Goal: Task Accomplishment & Management: Manage account settings

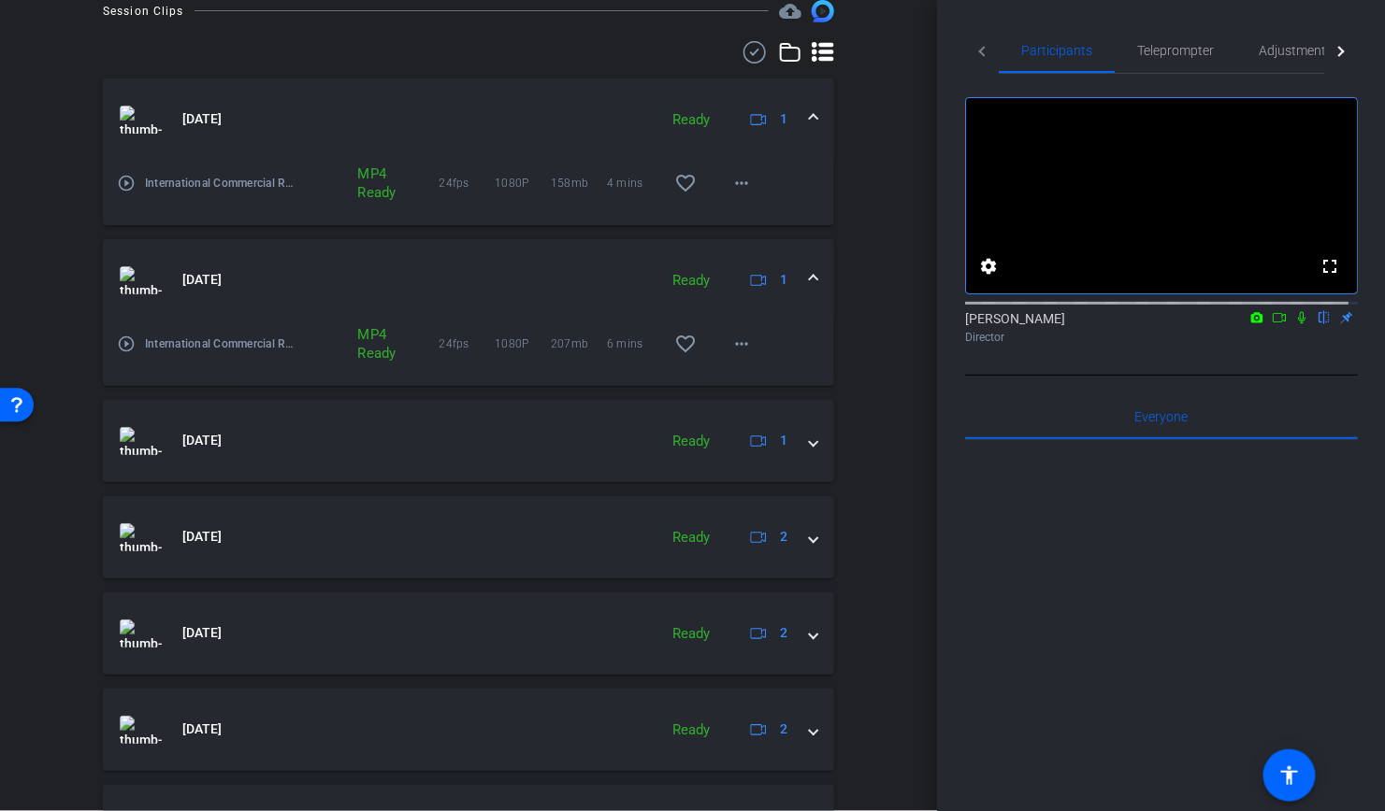
scroll to position [561, 0]
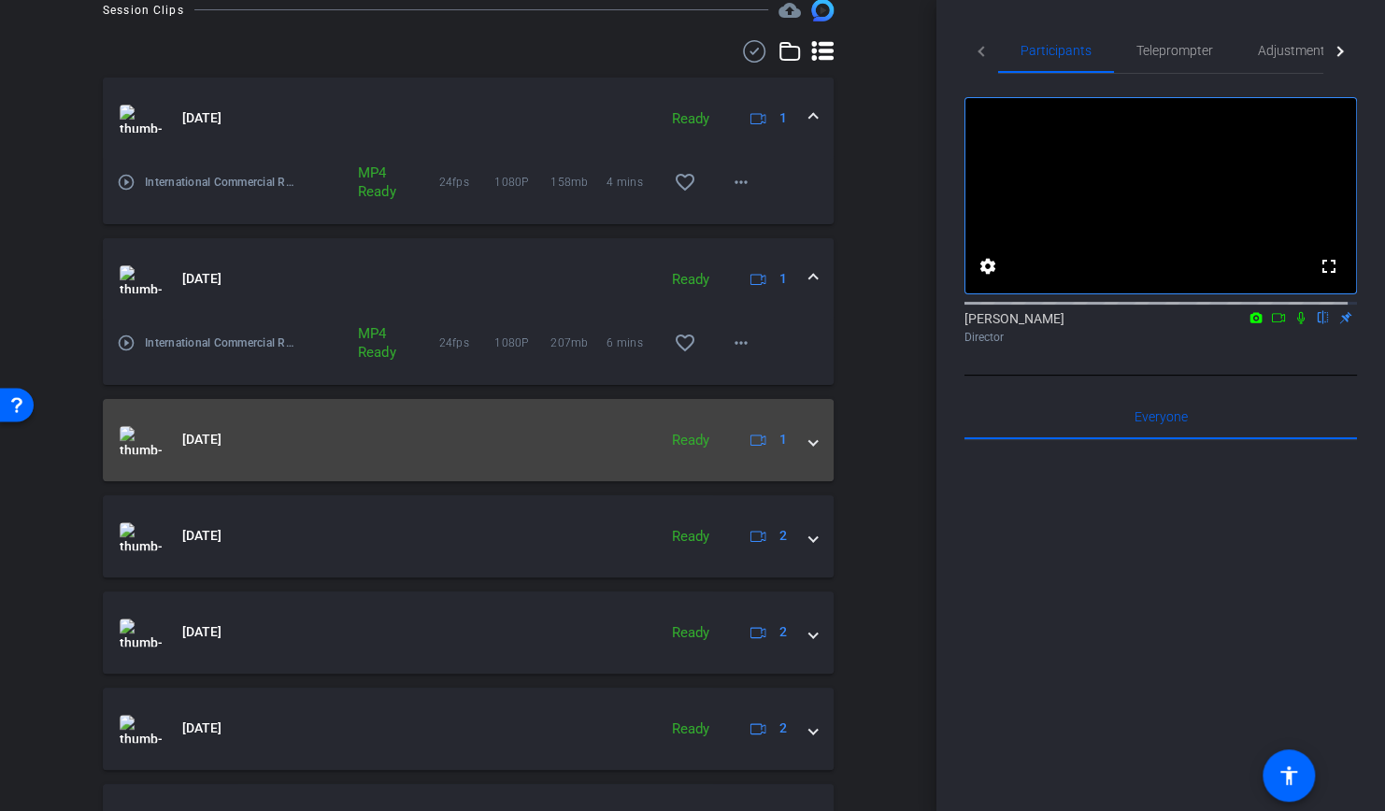
click at [811, 438] on mat-expansion-panel-header "Oct 13, 2025 Ready 1" at bounding box center [468, 440] width 731 height 82
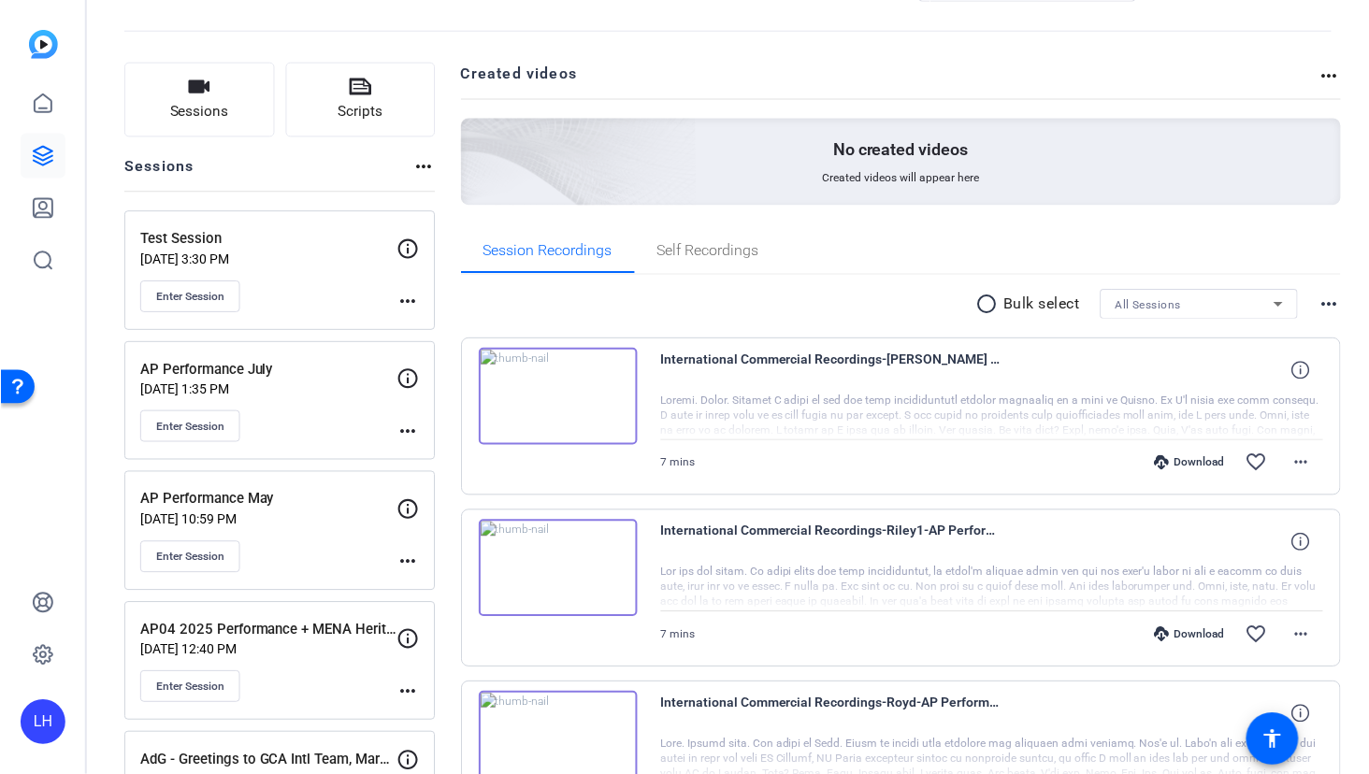
scroll to position [73, 0]
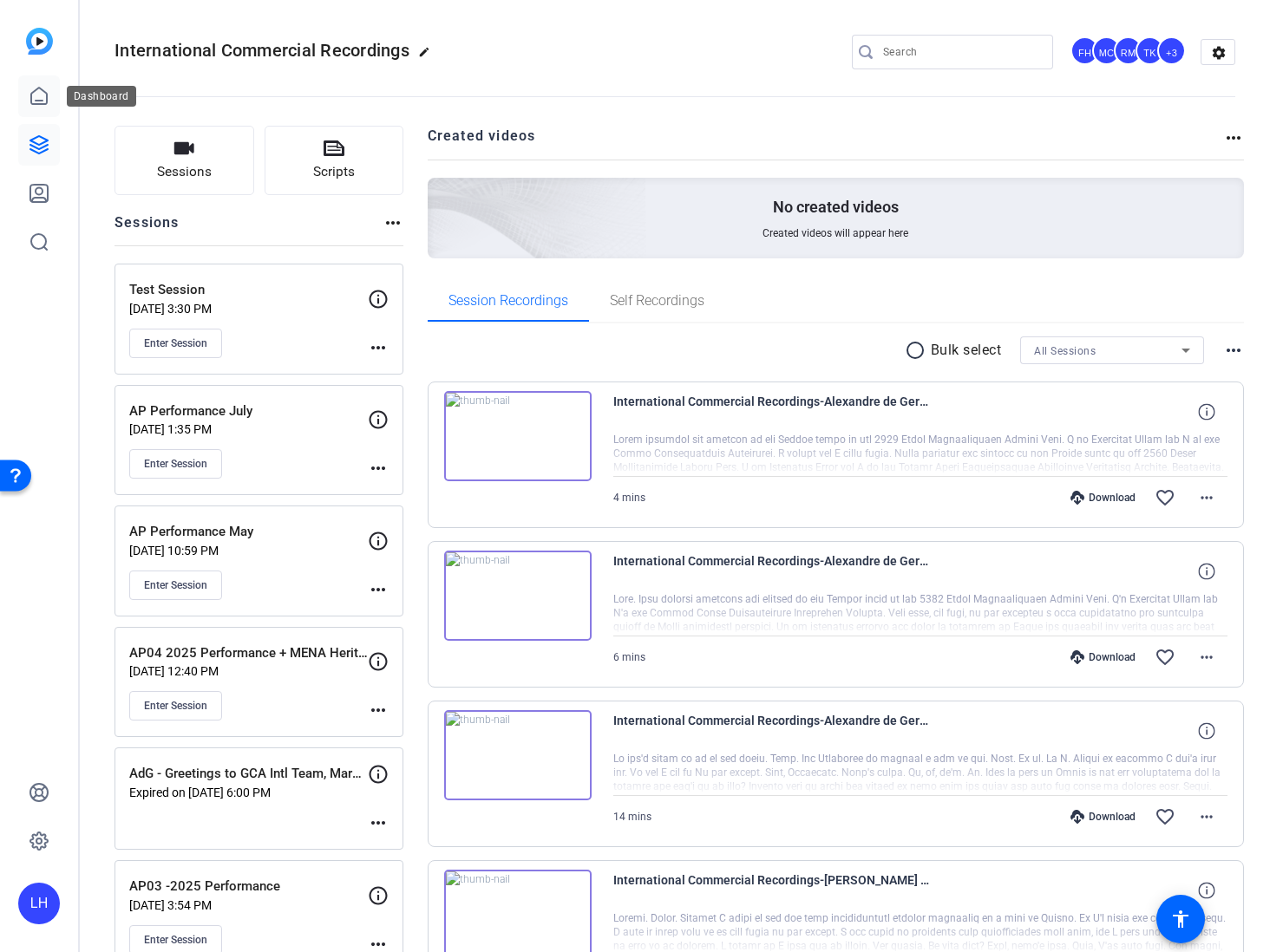
click at [19, 100] on link at bounding box center [39, 96] width 42 height 42
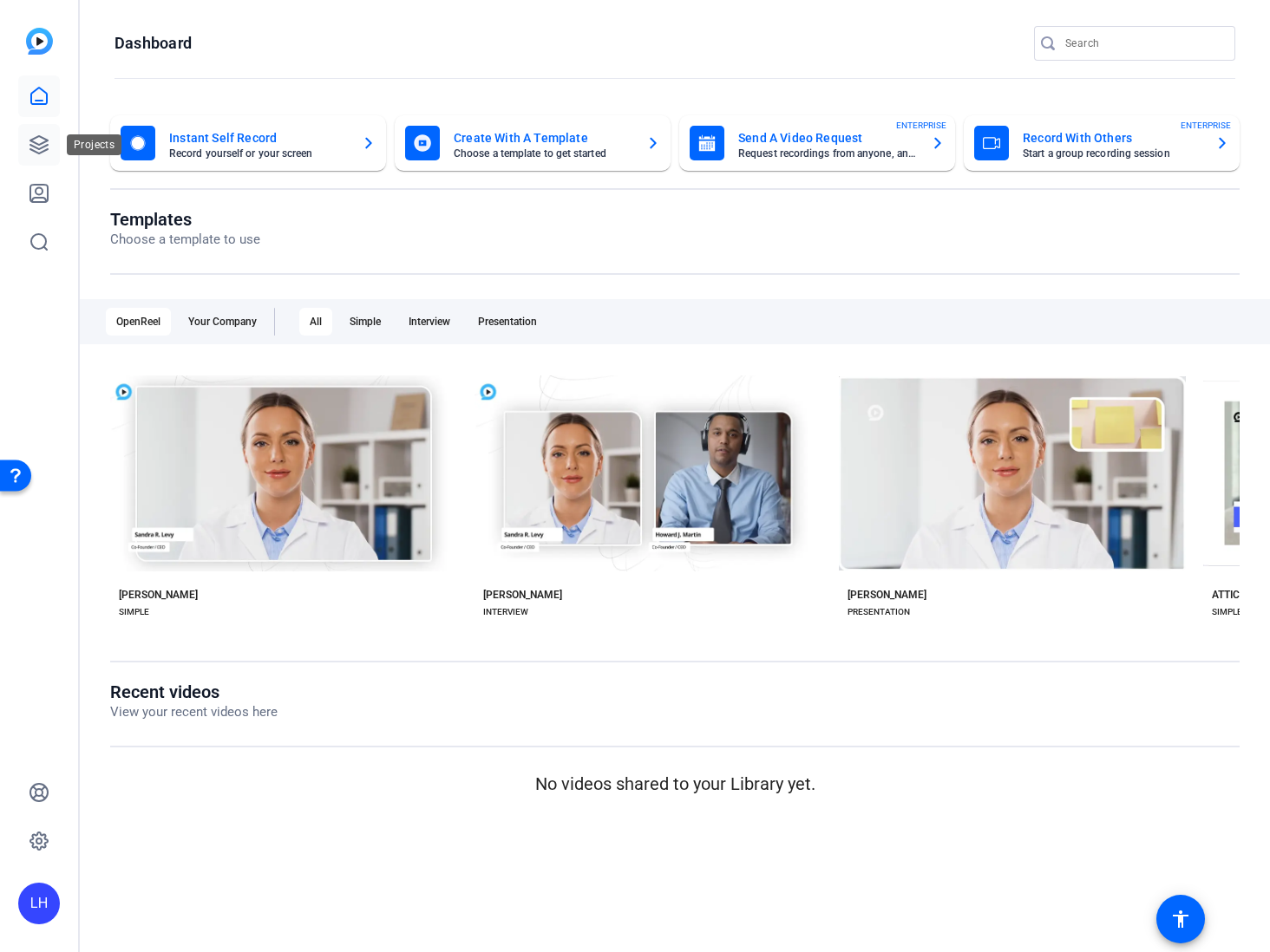
click at [33, 145] on icon at bounding box center [39, 145] width 20 height 20
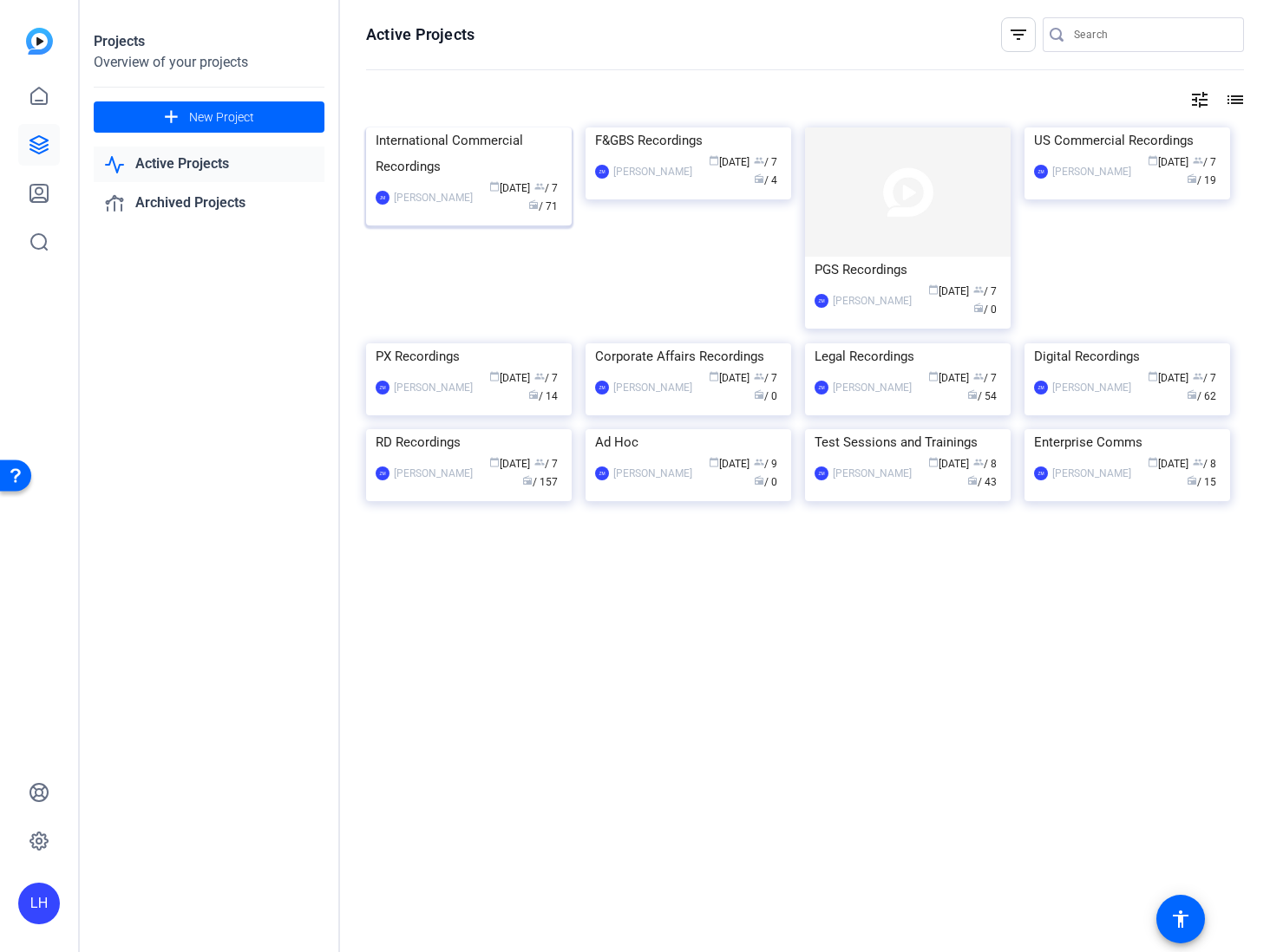
click at [468, 127] on img at bounding box center [469, 127] width 206 height 0
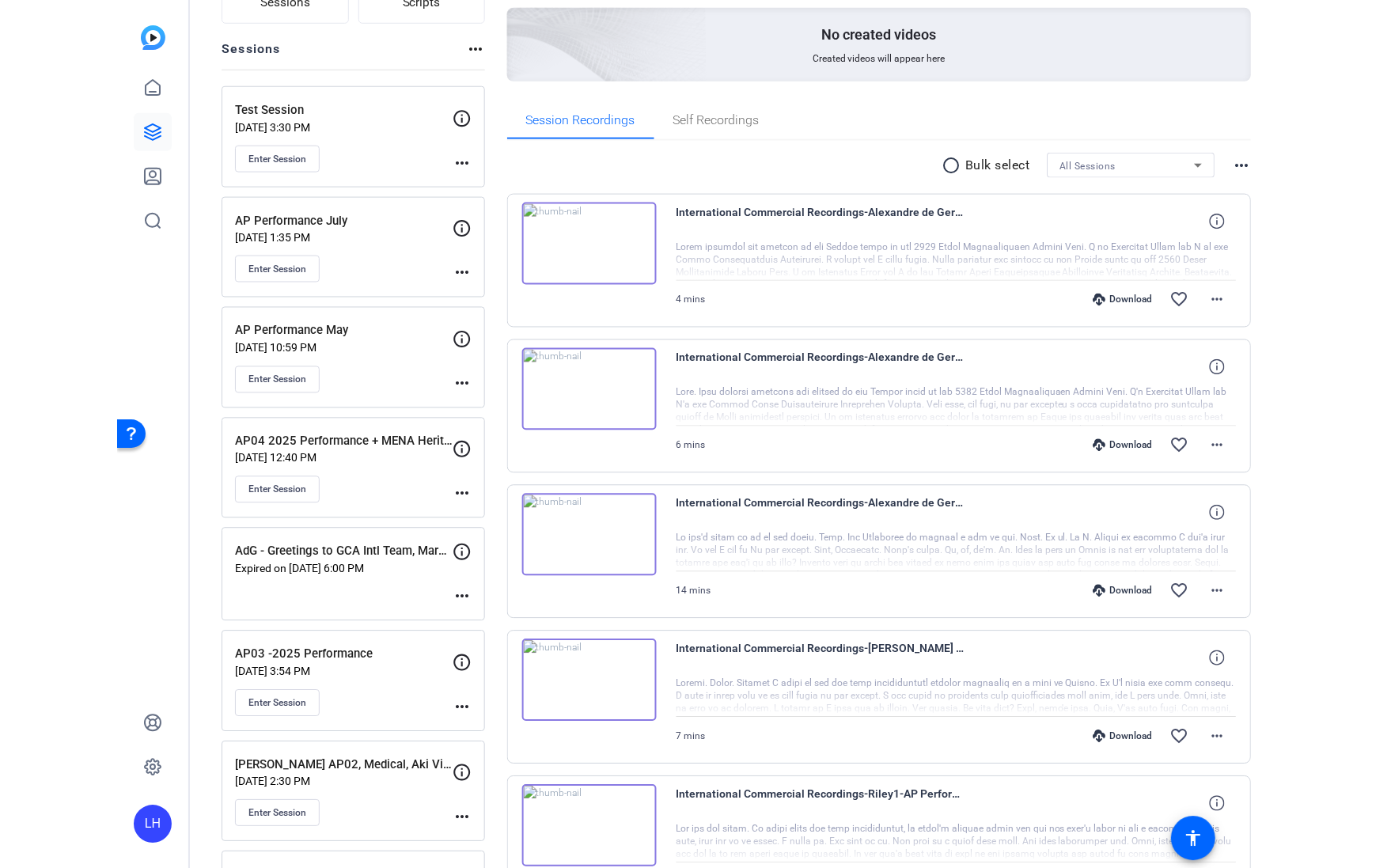
scroll to position [158, 0]
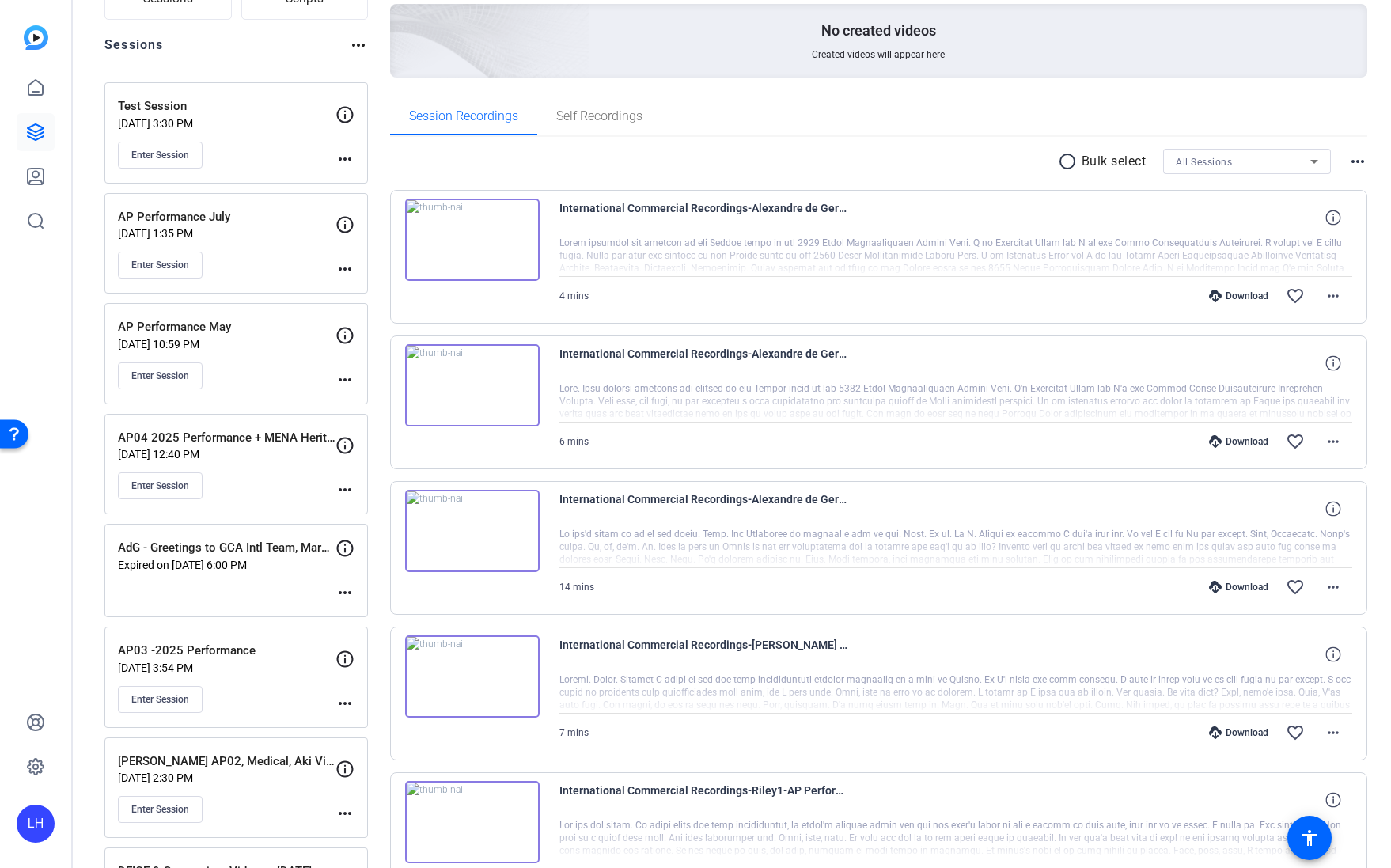
click at [475, 531] on img at bounding box center [472, 530] width 135 height 82
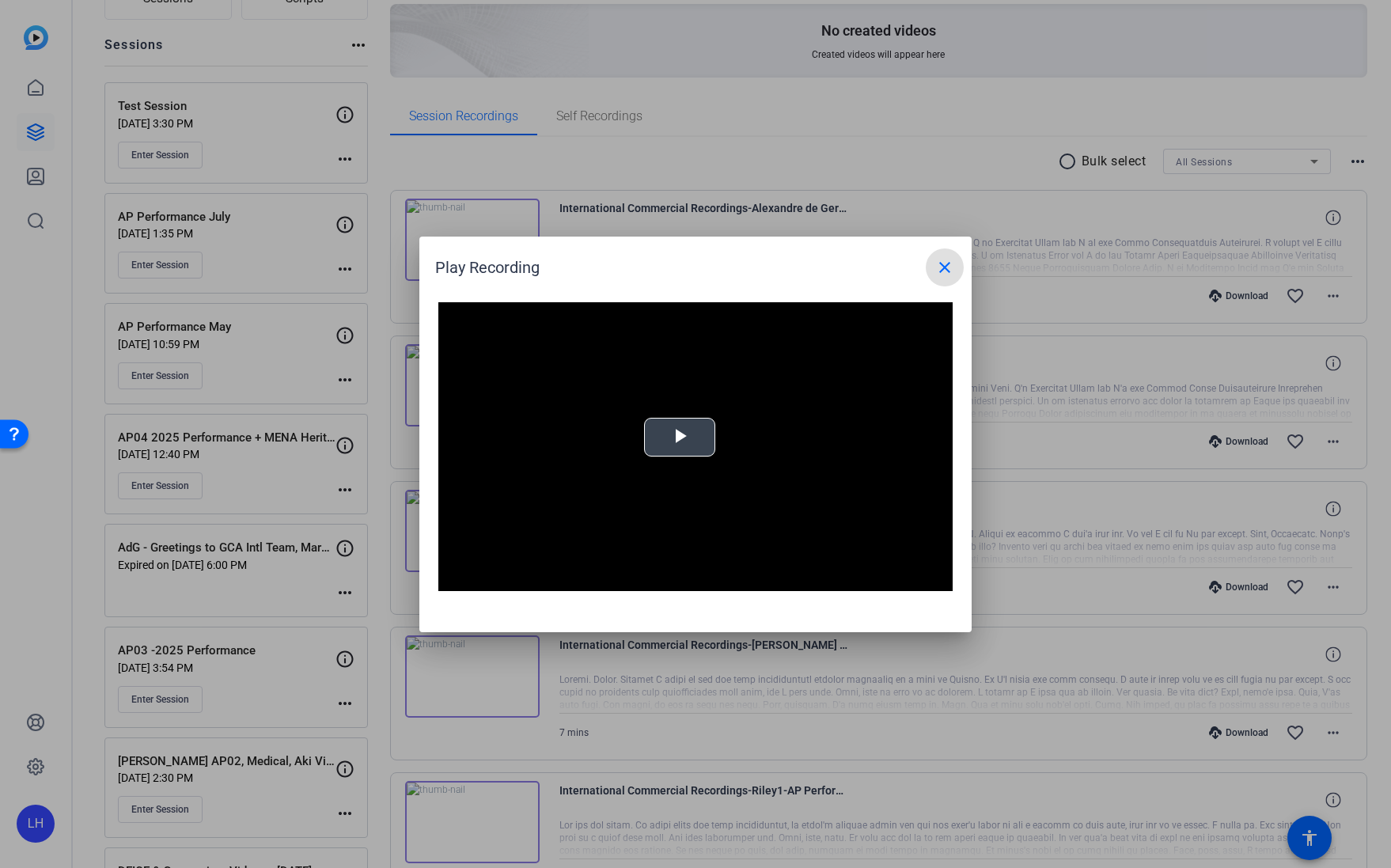
click at [679, 437] on span "Video Player" at bounding box center [679, 437] width 0 height 0
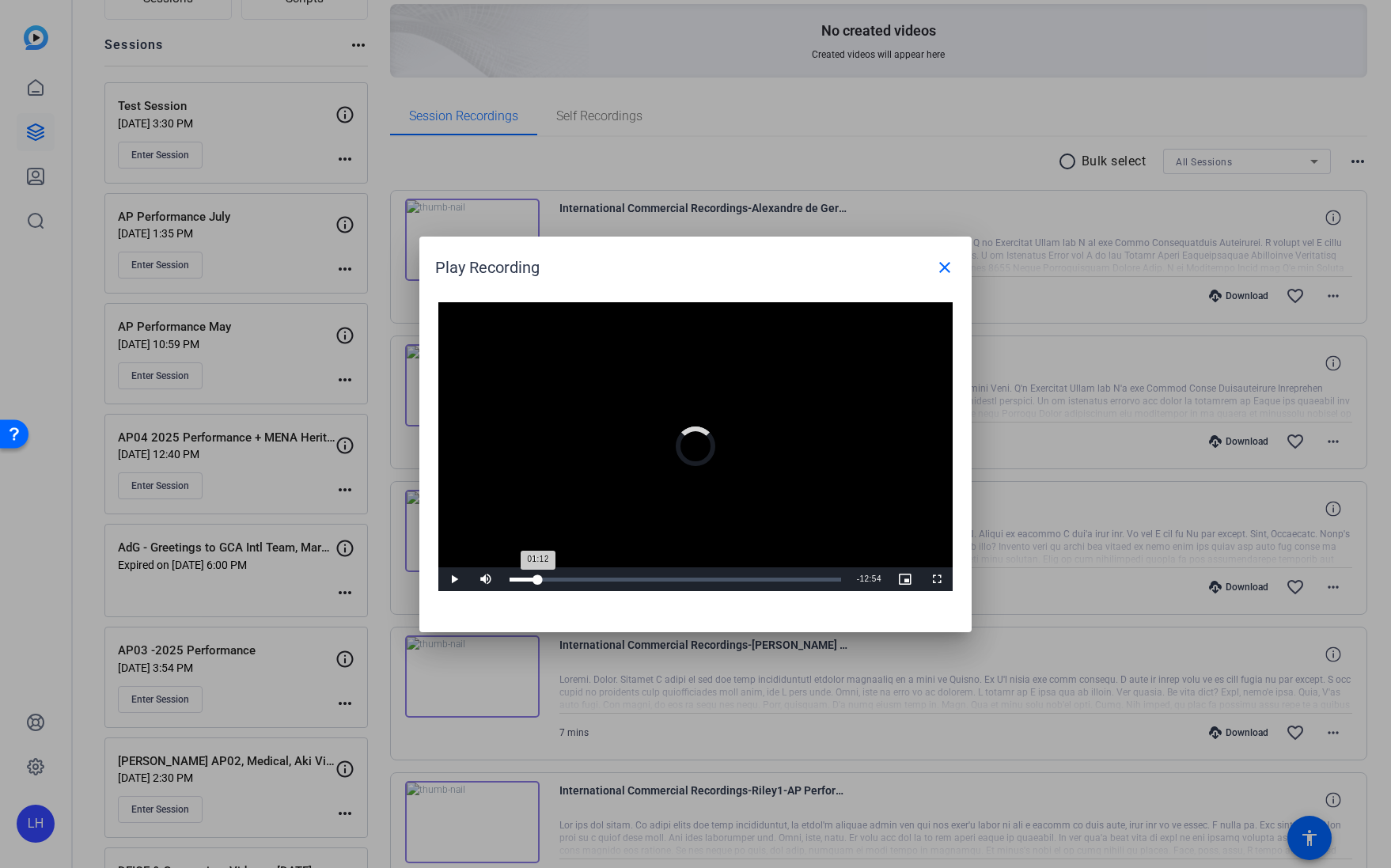
click at [538, 577] on div "Loaded : 5.21% 01:12 01:12" at bounding box center [675, 579] width 332 height 4
click at [557, 575] on div "Loaded : 15.90% 02:01 01:14" at bounding box center [675, 579] width 347 height 24
click at [655, 577] on div "Loaded : 24.44% 06:11 02:05" at bounding box center [675, 579] width 332 height 4
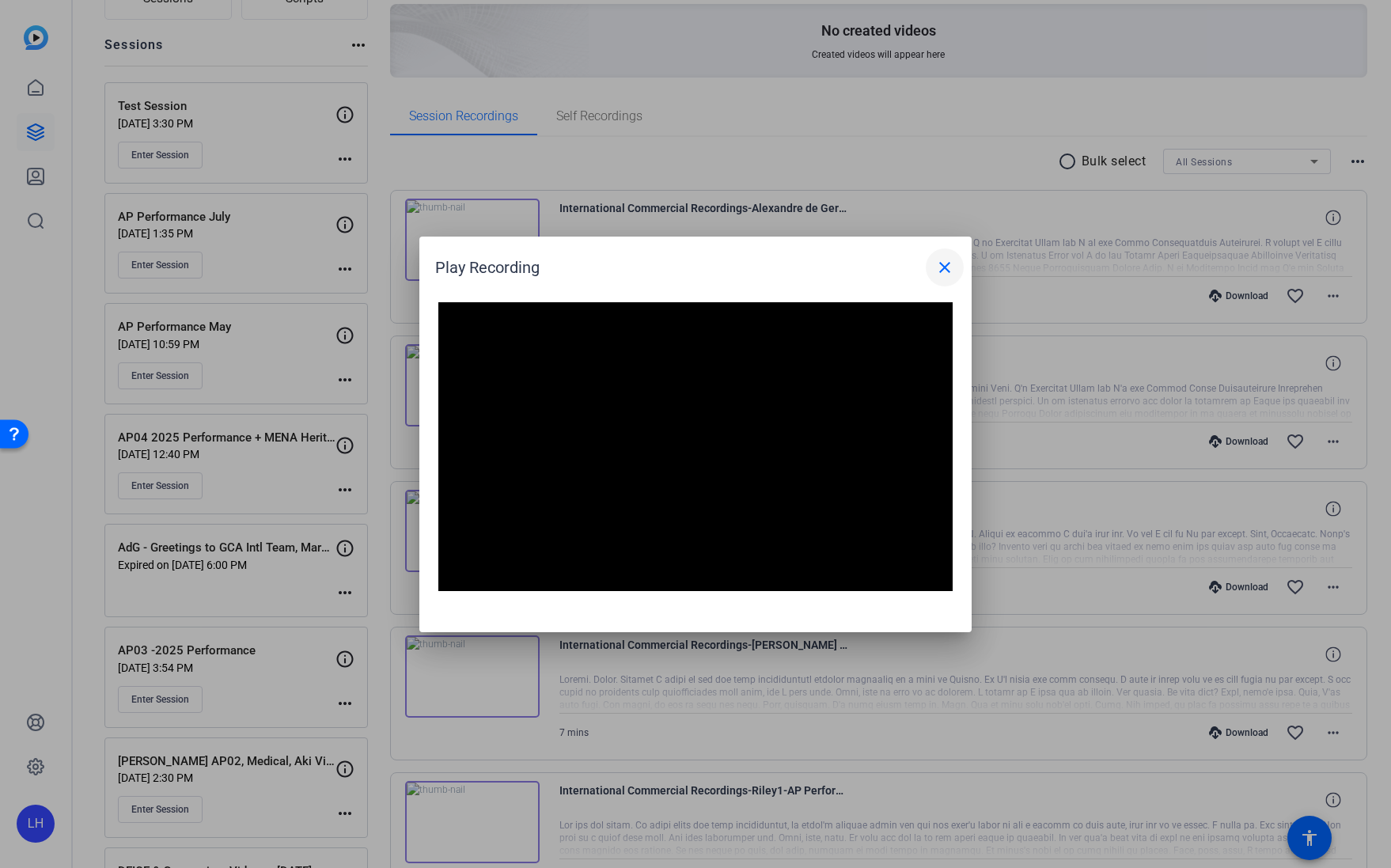
click at [944, 264] on mat-icon "close" at bounding box center [944, 267] width 19 height 19
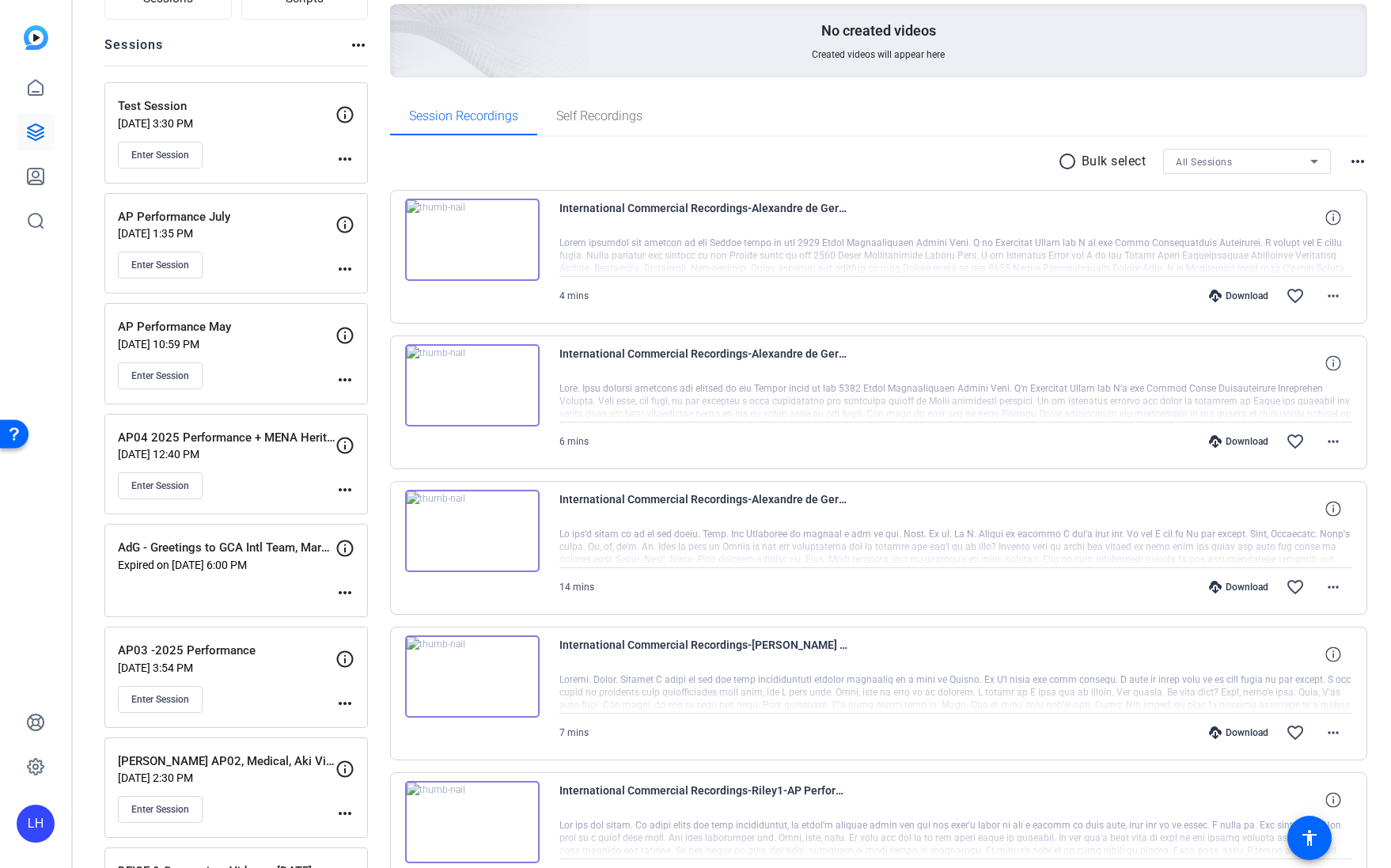
click at [469, 384] on img at bounding box center [472, 385] width 135 height 82
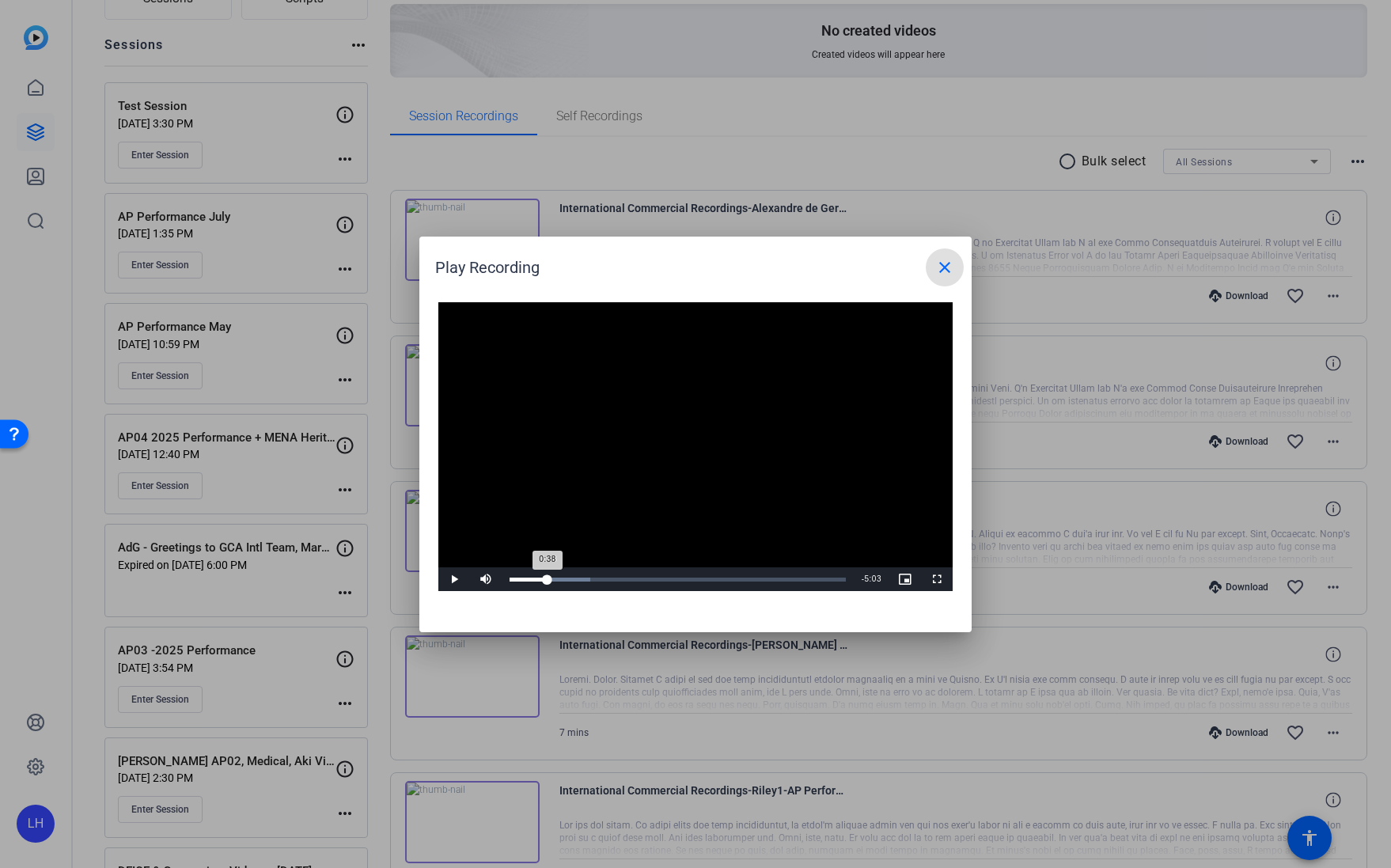
click at [547, 580] on div "Loaded : 24.10% 0:38 0:38" at bounding box center [677, 579] width 336 height 4
click at [946, 268] on mat-icon "close" at bounding box center [944, 267] width 19 height 19
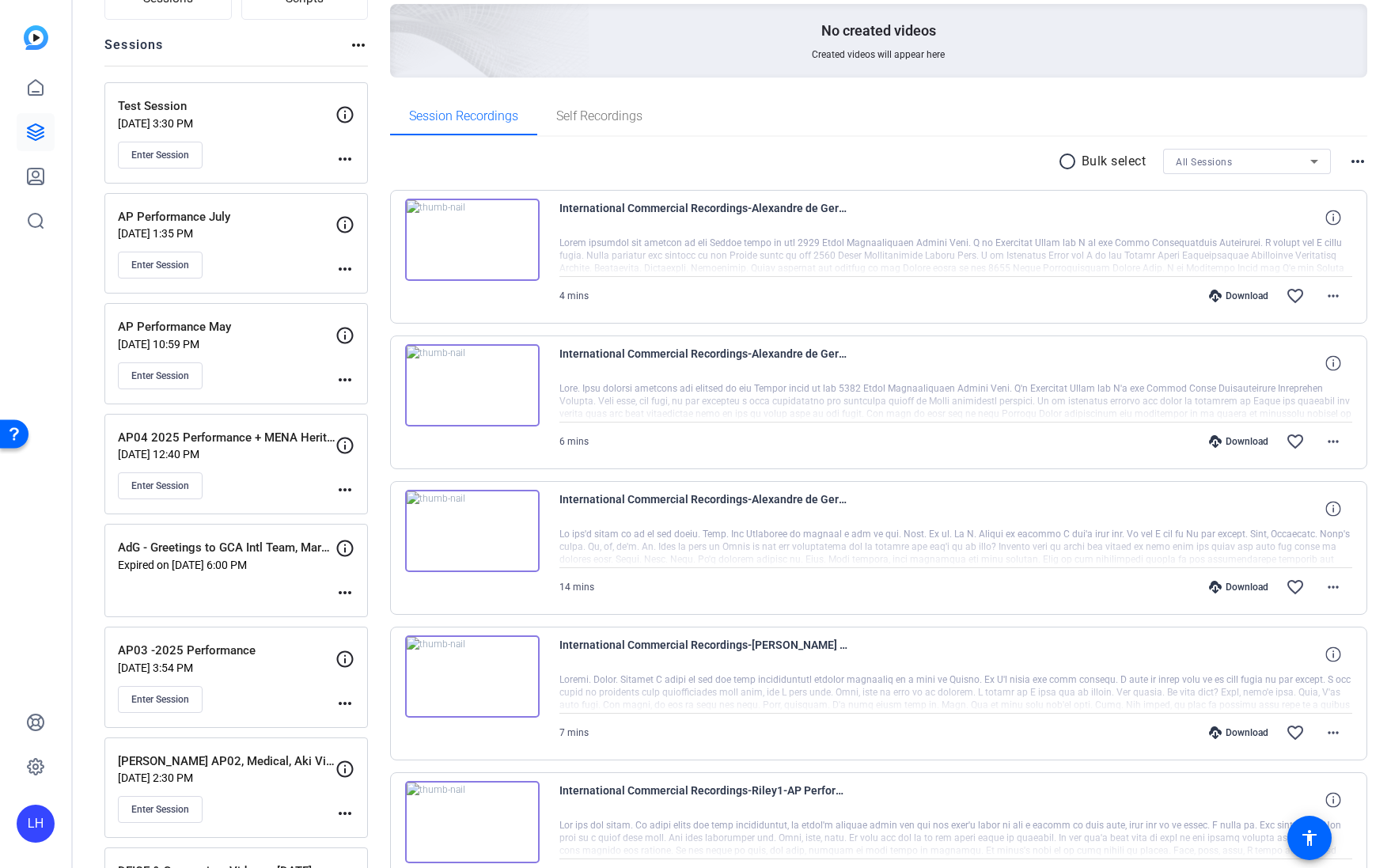
click at [469, 381] on img at bounding box center [472, 385] width 135 height 82
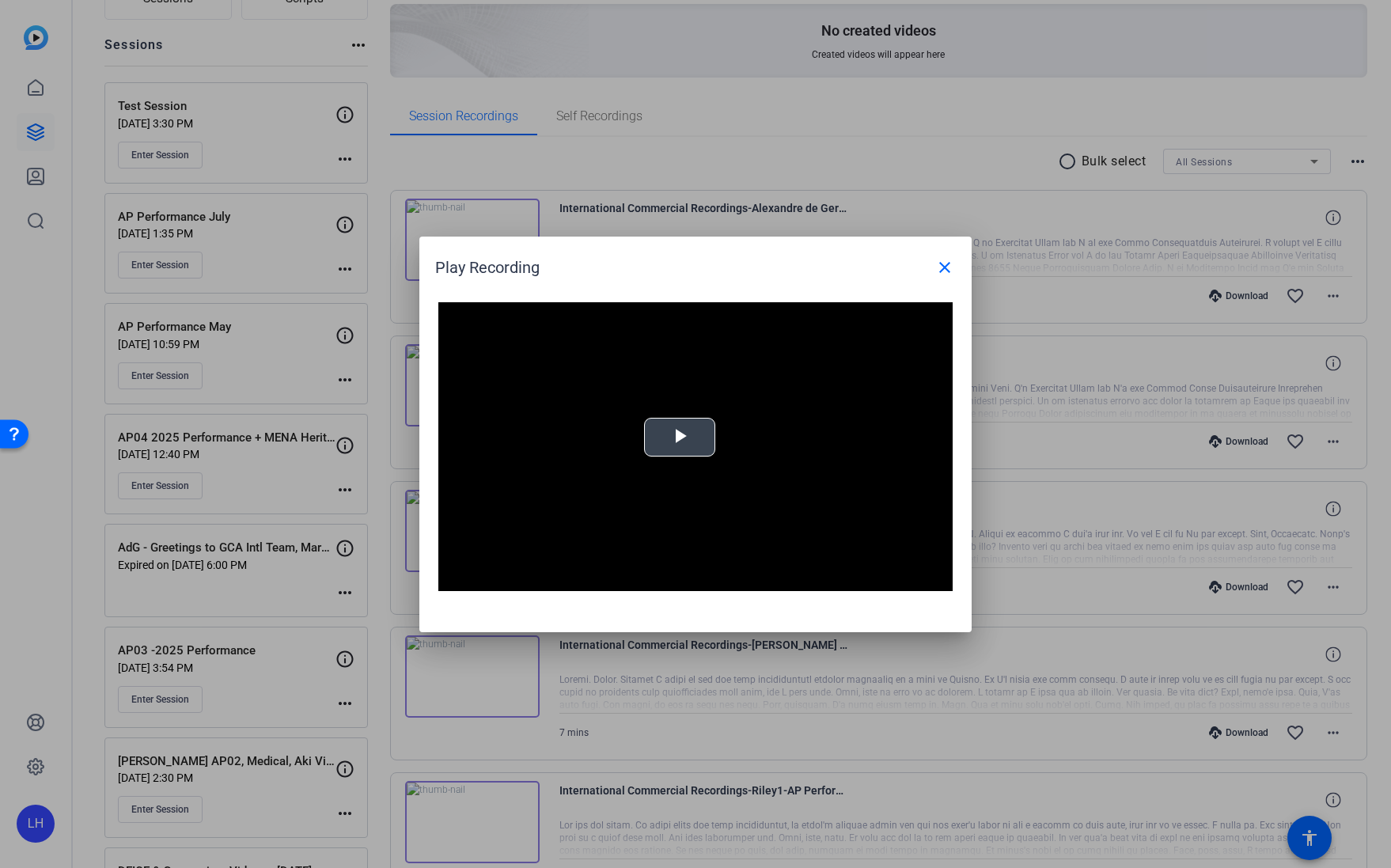
click at [679, 437] on span "Video Player" at bounding box center [679, 437] width 0 height 0
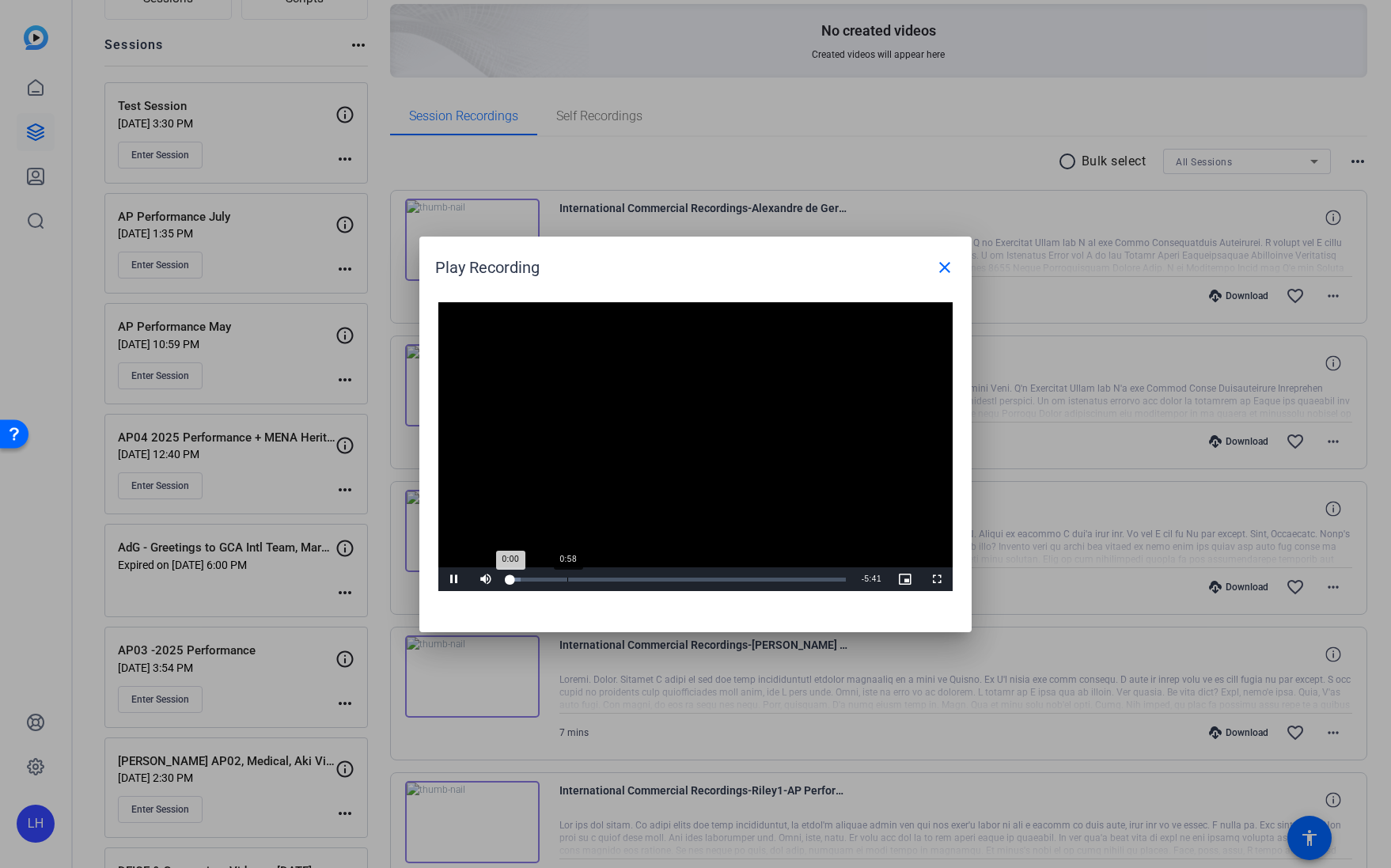
click at [567, 575] on div "Loaded : 3.19% 0:58 0:00" at bounding box center [678, 579] width 352 height 24
click at [650, 580] on div "2:23" at bounding box center [650, 579] width 1 height 4
drag, startPoint x: 771, startPoint y: 575, endPoint x: 770, endPoint y: 561, distance: 14.0
click at [770, 576] on div "Loaded : 45.15% 4:25 2:23" at bounding box center [678, 579] width 352 height 24
click at [948, 264] on mat-icon "close" at bounding box center [944, 267] width 19 height 19
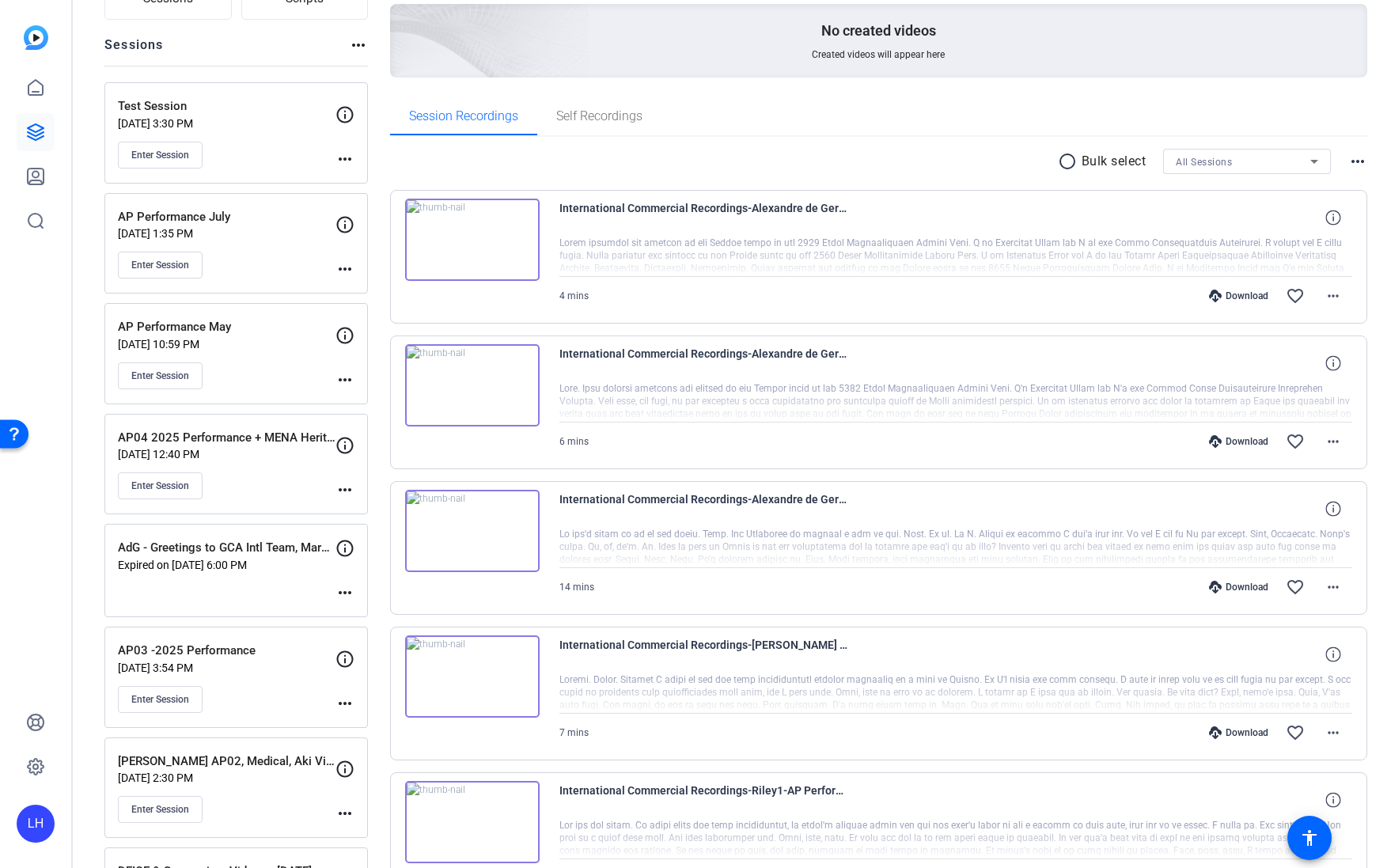
click at [460, 237] on img at bounding box center [472, 239] width 135 height 82
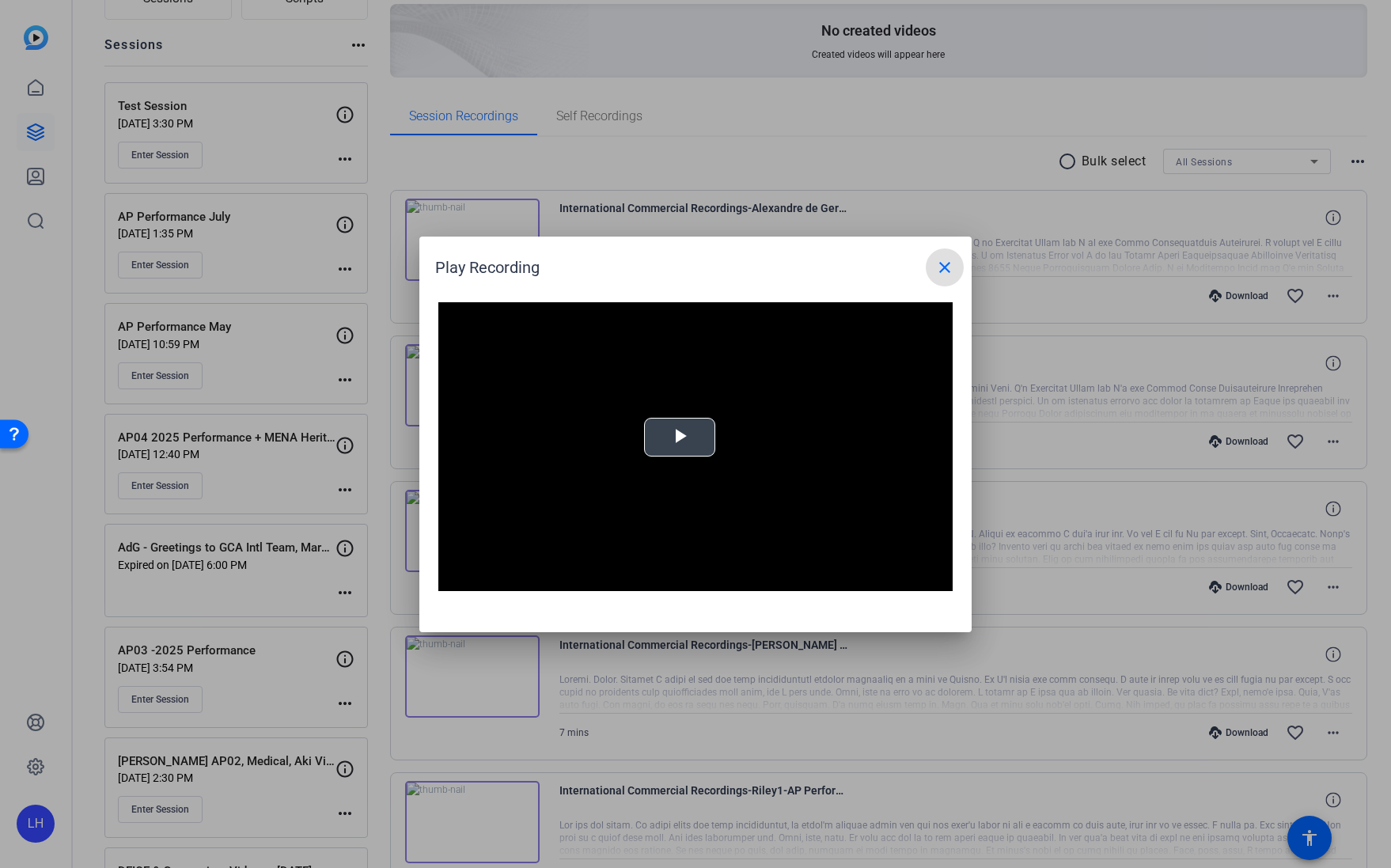
click at [679, 437] on span "Video Player" at bounding box center [679, 437] width 0 height 0
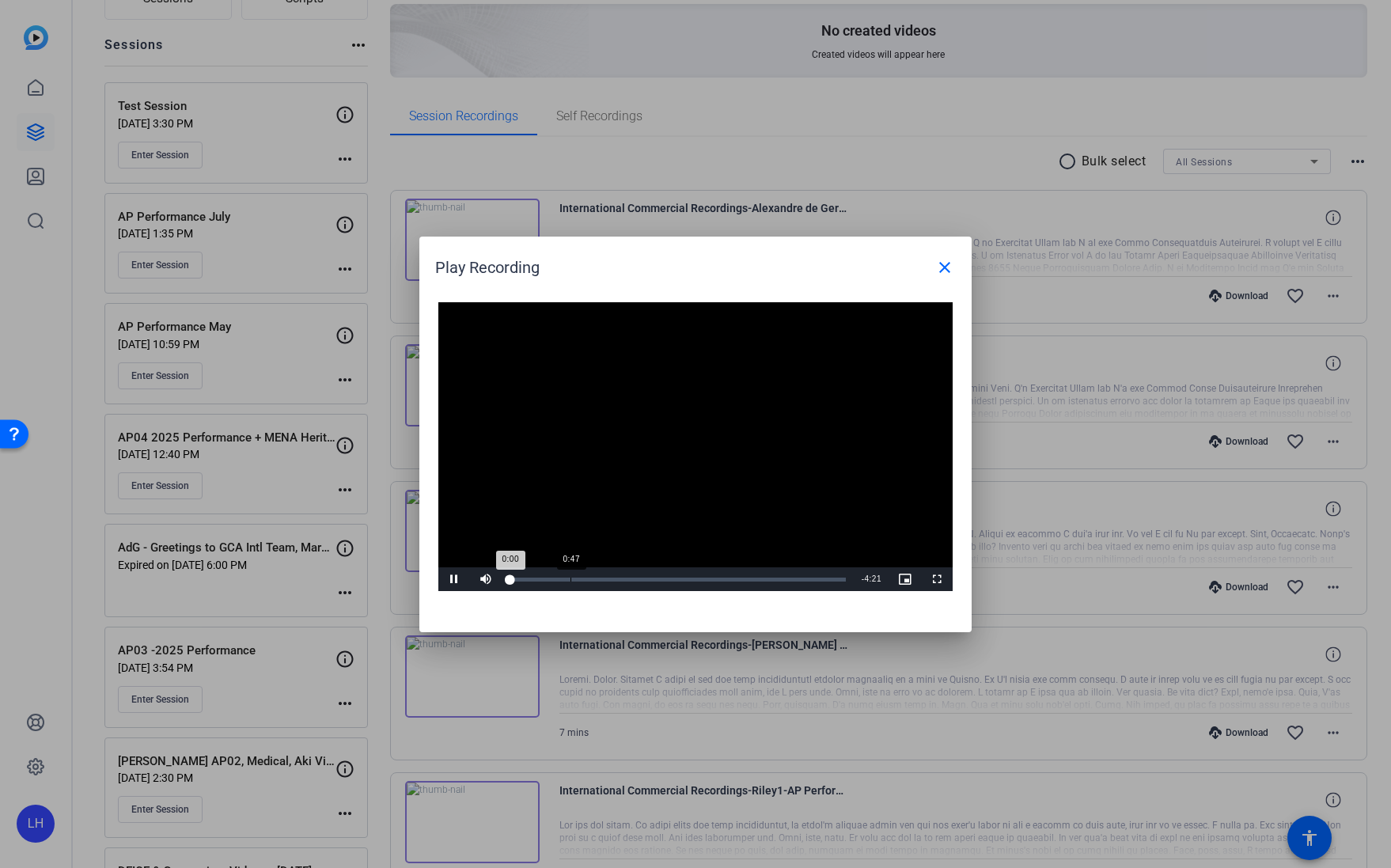
click at [570, 581] on div "Loaded : 0% 0:47 0:00" at bounding box center [678, 579] width 352 height 24
click at [634, 582] on div "Loaded : 0% 1:34 0:47" at bounding box center [678, 579] width 352 height 24
click at [728, 581] on div "Loaded : 0% 2:49 1:36" at bounding box center [678, 579] width 352 height 24
click at [794, 583] on div "Loaded : 0% 3:40 2:50" at bounding box center [678, 579] width 352 height 24
click at [939, 270] on mat-icon "close" at bounding box center [944, 267] width 19 height 19
